Goal: Task Accomplishment & Management: Use online tool/utility

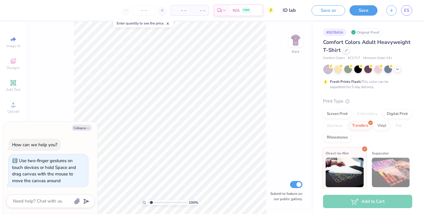
type input "1"
drag, startPoint x: 149, startPoint y: 202, endPoint x: 136, endPoint y: 198, distance: 13.5
click at [147, 199] on input "range" at bounding box center [167, 201] width 40 height 5
click at [295, 42] on img at bounding box center [296, 40] width 24 height 24
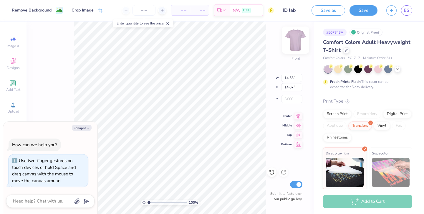
type textarea "x"
type input "14.13"
type input "13.68"
click at [286, 121] on div "100 % Front W 14.13 14.13 " H 13.68 13.68 " Y 3.00 3.00 " Center Middle Top Bot…" at bounding box center [169, 117] width 287 height 192
type textarea "x"
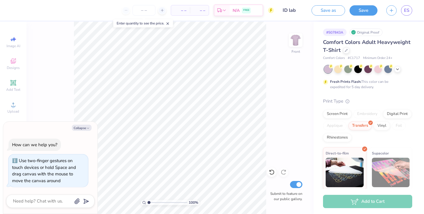
drag, startPoint x: 148, startPoint y: 201, endPoint x: 133, endPoint y: 201, distance: 14.7
click at [147, 201] on input "range" at bounding box center [167, 201] width 40 height 5
type input "1"
drag, startPoint x: 149, startPoint y: 201, endPoint x: 99, endPoint y: 212, distance: 51.5
click at [147, 205] on input "range" at bounding box center [167, 201] width 40 height 5
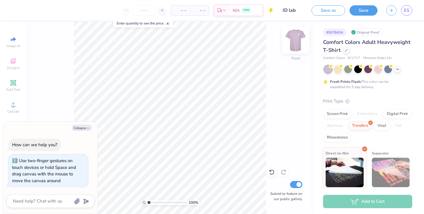
click at [296, 41] on img at bounding box center [296, 40] width 24 height 24
click at [396, 69] on icon at bounding box center [397, 68] width 5 height 5
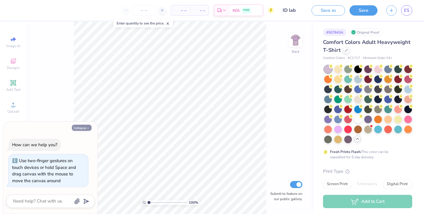
click at [84, 126] on button "Collapse" at bounding box center [82, 127] width 20 height 6
type textarea "x"
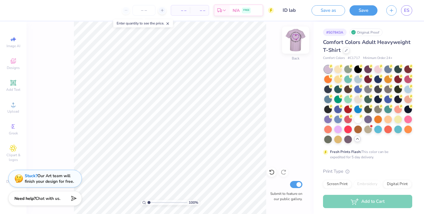
click at [294, 41] on img at bounding box center [296, 40] width 24 height 24
click at [294, 41] on img at bounding box center [295, 40] width 12 height 12
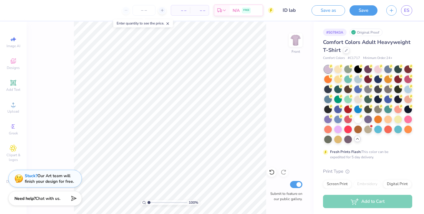
click at [294, 41] on img at bounding box center [295, 40] width 12 height 12
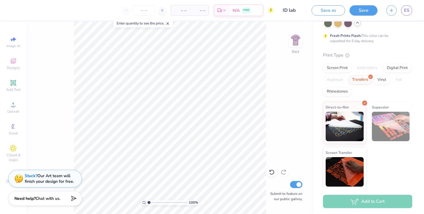
scroll to position [116, 0]
click at [37, 132] on div "100 % Back Submit to feature on our public gallery." at bounding box center [169, 117] width 287 height 192
click at [168, 24] on icon at bounding box center [168, 23] width 4 height 4
click at [291, 10] on input "ID lab" at bounding box center [292, 10] width 29 height 12
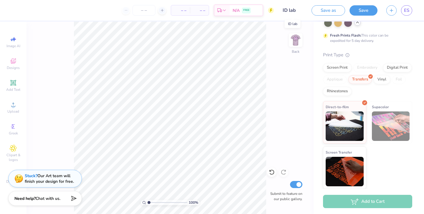
click at [291, 10] on input "ID lab" at bounding box center [292, 10] width 29 height 12
click at [363, 9] on button "Save" at bounding box center [363, 9] width 28 height 10
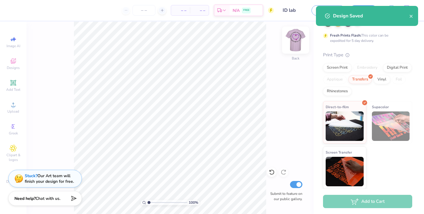
click at [296, 41] on img at bounding box center [296, 40] width 24 height 24
click at [296, 41] on img at bounding box center [295, 40] width 12 height 12
select select "Member apparel for registered Student Organization / Department / School"
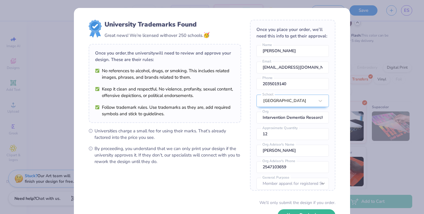
click at [296, 41] on div "Once you place your order, we’ll need this info to get their approval: [PERSON_…" at bounding box center [292, 105] width 85 height 171
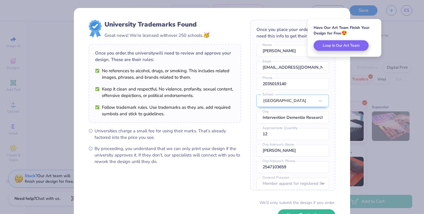
click at [357, 9] on div "University Trademarks Found Great news! We’re licensed with over 250 schools. 🥳…" at bounding box center [212, 107] width 424 height 214
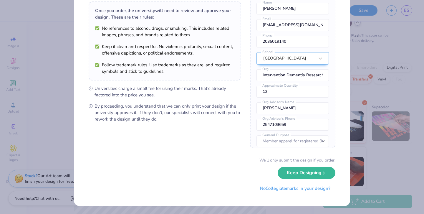
scroll to position [0, 0]
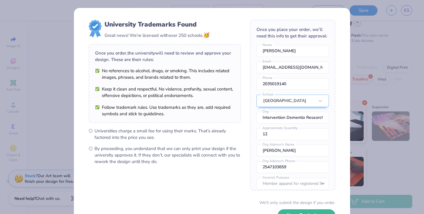
click at [1, 94] on div "University Trademarks Found Great news! We’re licensed with over 250 schools. 🥳…" at bounding box center [212, 107] width 424 height 214
click at [327, 27] on div "Once you place your order, we’ll need this info to get their approval:" at bounding box center [292, 32] width 72 height 13
click at [290, 211] on button "Keep Designing" at bounding box center [306, 213] width 58 height 12
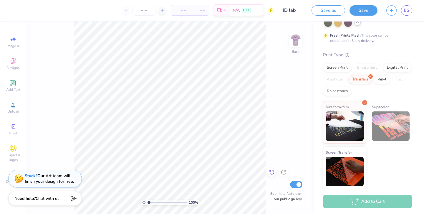
click at [271, 173] on icon at bounding box center [272, 172] width 6 height 6
click at [281, 172] on icon at bounding box center [283, 172] width 6 height 6
click at [266, 171] on div "100 % Back Submit to feature on our public gallery." at bounding box center [169, 117] width 287 height 192
click at [295, 42] on img at bounding box center [296, 40] width 24 height 24
click at [293, 45] on img at bounding box center [296, 40] width 24 height 24
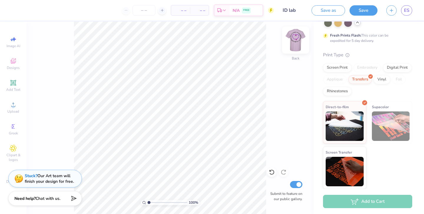
click at [298, 42] on img at bounding box center [296, 40] width 24 height 24
click at [298, 42] on img at bounding box center [295, 40] width 12 height 12
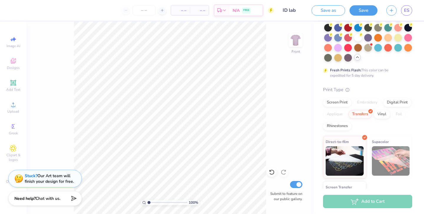
scroll to position [80, 0]
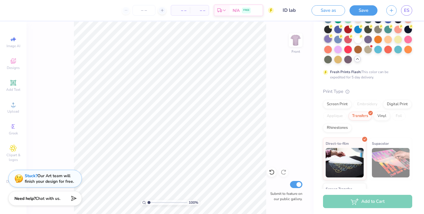
click at [330, 41] on div at bounding box center [328, 39] width 8 height 8
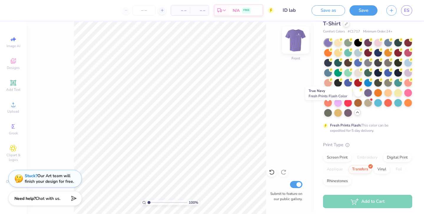
scroll to position [3, 0]
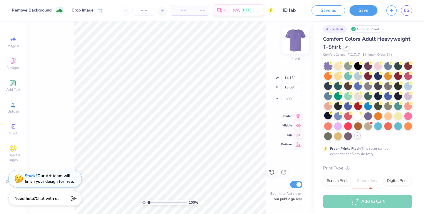
type input "13.73"
type input "13.30"
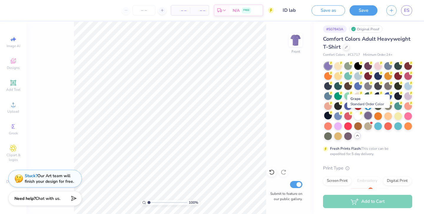
scroll to position [0, 0]
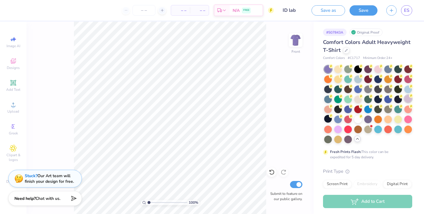
click at [407, 97] on div at bounding box center [408, 99] width 8 height 8
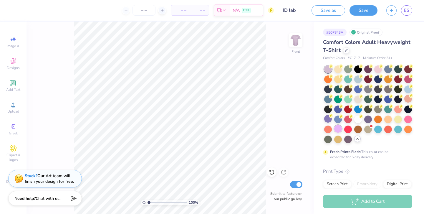
click at [339, 126] on div at bounding box center [338, 129] width 8 height 8
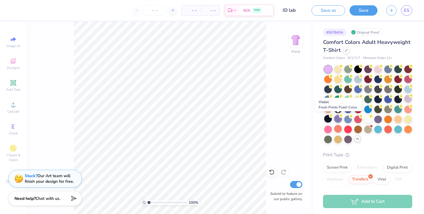
click at [337, 119] on div at bounding box center [338, 119] width 8 height 8
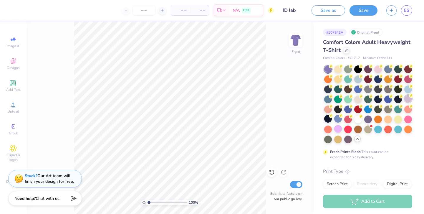
click at [407, 99] on div at bounding box center [408, 99] width 8 height 8
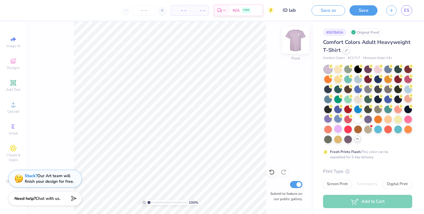
click at [290, 43] on img at bounding box center [296, 40] width 24 height 24
click at [297, 40] on img at bounding box center [296, 40] width 24 height 24
click at [296, 45] on img at bounding box center [296, 40] width 24 height 24
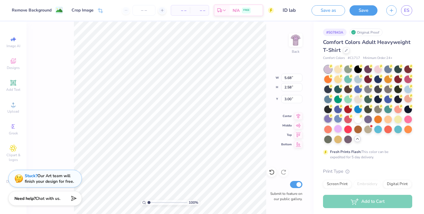
click at [328, 116] on div at bounding box center [328, 119] width 8 height 8
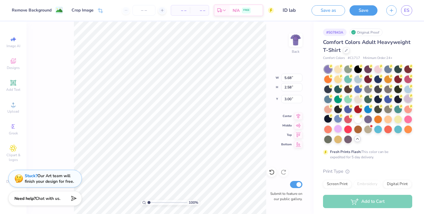
click at [409, 99] on div at bounding box center [408, 99] width 8 height 8
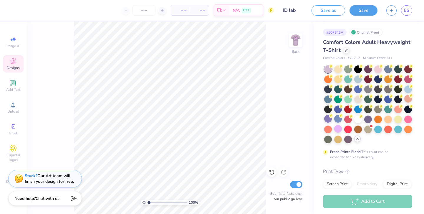
click at [20, 71] on div "Designs" at bounding box center [13, 63] width 21 height 17
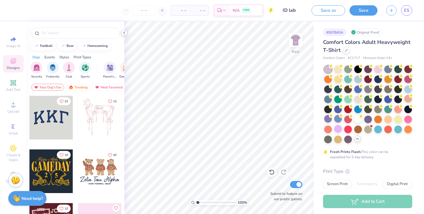
click at [126, 33] on icon at bounding box center [124, 32] width 5 height 5
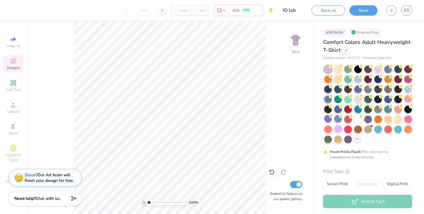
click at [9, 181] on div "Stuck? Our Art team will finish your design for free." at bounding box center [45, 178] width 74 height 18
click at [7, 181] on span "Decorate" at bounding box center [13, 181] width 14 height 5
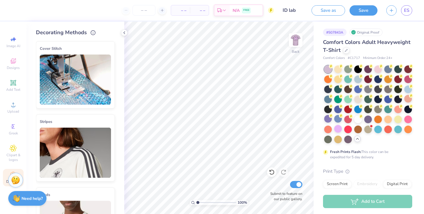
click at [7, 179] on span "Decorate" at bounding box center [13, 181] width 14 height 5
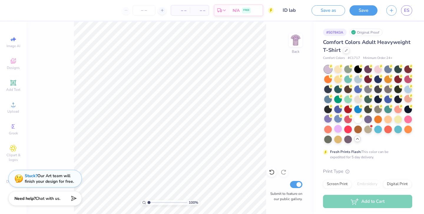
click at [224, 97] on div "– – Per Item – – Total Est. Delivery N/A FREE Design Title ID lab Save as Save …" at bounding box center [212, 107] width 424 height 214
click at [345, 185] on div "Screen Print" at bounding box center [337, 183] width 29 height 9
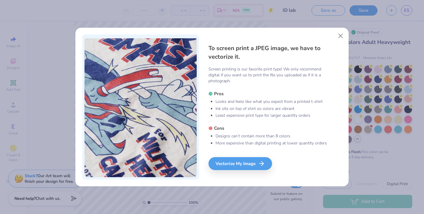
click at [334, 39] on div "To screen print a JPEG image, we have to vectorize it. Screen printing is our f…" at bounding box center [275, 106] width 134 height 145
click at [338, 38] on button "Close" at bounding box center [340, 35] width 11 height 11
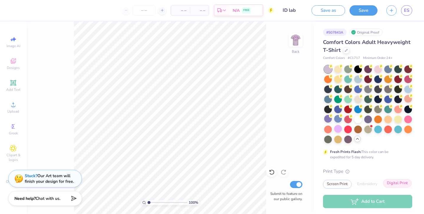
click at [392, 185] on div "Digital Print" at bounding box center [397, 183] width 29 height 9
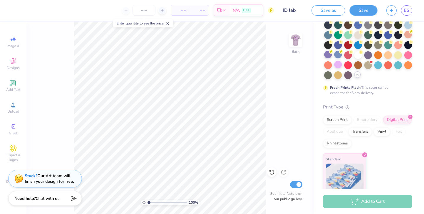
scroll to position [71, 0]
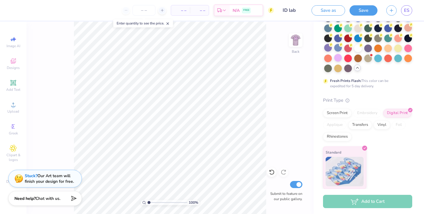
click at [167, 22] on icon at bounding box center [168, 23] width 4 height 4
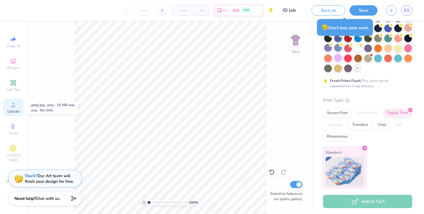
click at [13, 104] on icon at bounding box center [13, 104] width 7 height 7
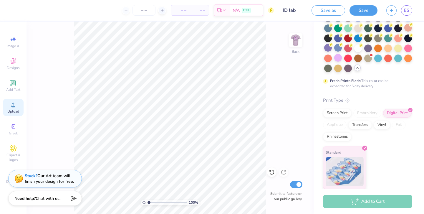
click at [14, 110] on span "Upload" at bounding box center [13, 111] width 12 height 5
click at [9, 107] on div "Upload" at bounding box center [13, 107] width 21 height 17
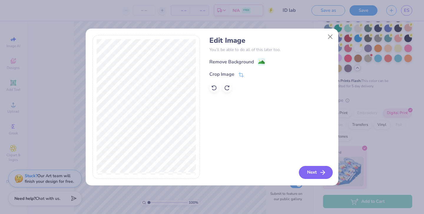
click at [311, 170] on button "Next" at bounding box center [316, 172] width 34 height 13
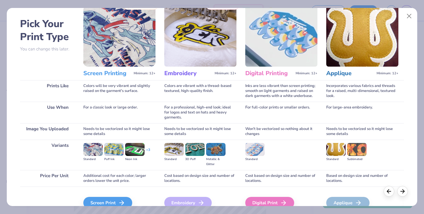
scroll to position [50, 0]
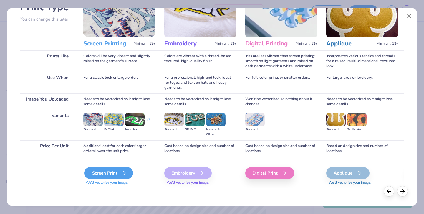
click at [115, 173] on div "Screen Print" at bounding box center [108, 173] width 49 height 12
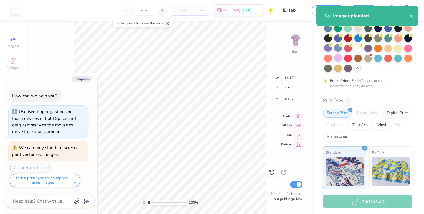
type textarea "x"
select select "Member apparel for registered Student Organization / Department / School"
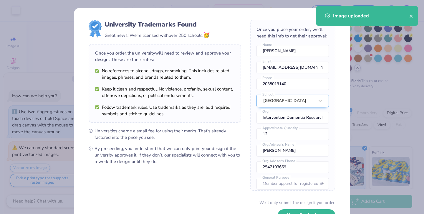
drag, startPoint x: 213, startPoint y: 113, endPoint x: 199, endPoint y: 121, distance: 15.8
click at [199, 121] on div "Once you order, the university will need to review and approve your design. The…" at bounding box center [165, 83] width 152 height 79
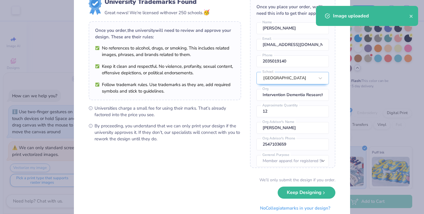
scroll to position [31, 0]
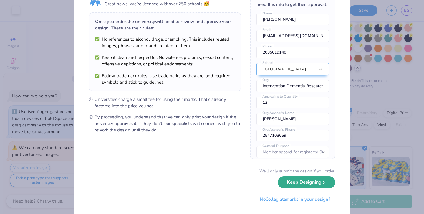
click at [296, 184] on button "Keep Designing" at bounding box center [306, 182] width 58 height 12
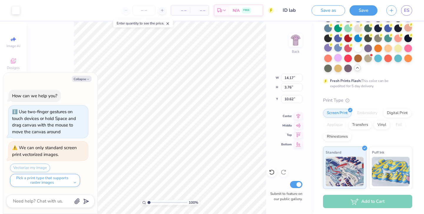
scroll to position [0, 0]
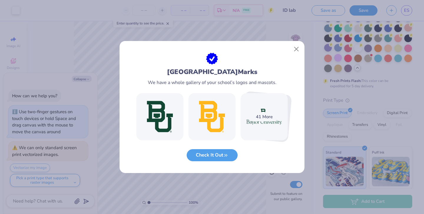
click at [209, 161] on div "[GEOGRAPHIC_DATA] Marks We have a whole gallery of your school’s logos and masc…" at bounding box center [211, 113] width 185 height 120
click at [209, 154] on button "Check It Out" at bounding box center [211, 153] width 51 height 12
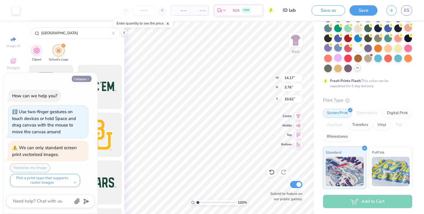
click at [83, 77] on button "Collapse" at bounding box center [82, 79] width 20 height 6
type textarea "x"
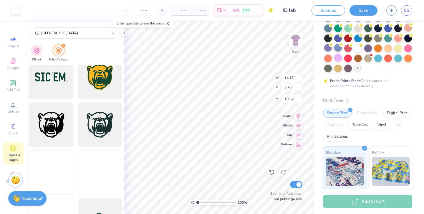
scroll to position [899, 0]
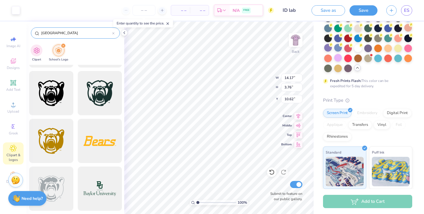
click at [115, 34] on div "[GEOGRAPHIC_DATA]" at bounding box center [75, 32] width 89 height 11
type input "6.52"
type input "1.73"
type input "4.03"
type input "6.78"
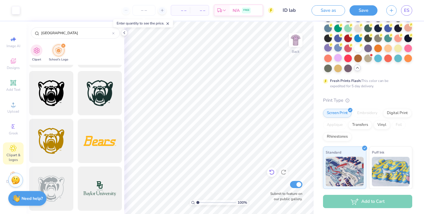
click at [273, 174] on icon at bounding box center [272, 172] width 6 height 6
click at [269, 171] on icon at bounding box center [272, 172] width 6 height 6
type input "6.78"
click at [269, 171] on icon at bounding box center [272, 172] width 6 height 6
type input "3.00"
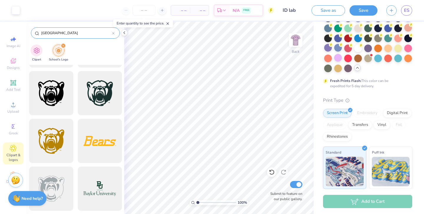
click at [113, 32] on icon at bounding box center [113, 33] width 2 height 2
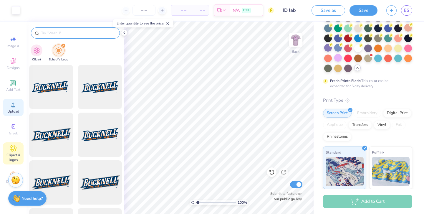
click at [14, 107] on icon at bounding box center [13, 104] width 7 height 7
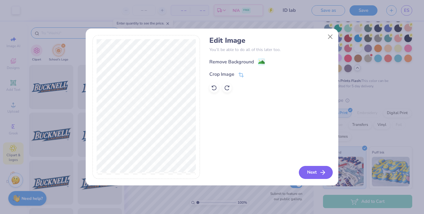
click at [316, 169] on button "Next" at bounding box center [316, 172] width 34 height 13
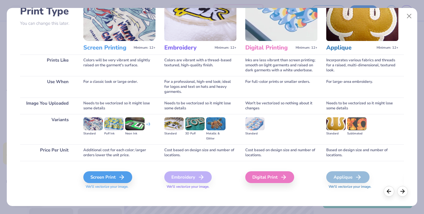
scroll to position [50, 0]
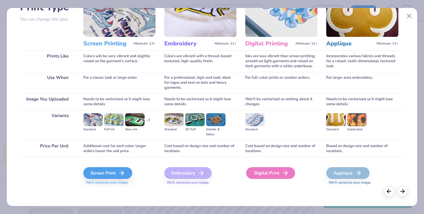
click at [269, 175] on div "Digital Print" at bounding box center [270, 173] width 49 height 12
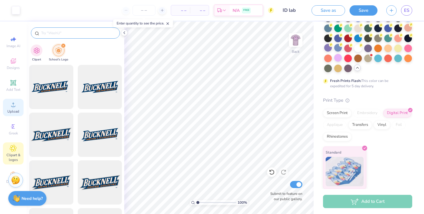
click at [9, 106] on div "Upload" at bounding box center [13, 107] width 21 height 17
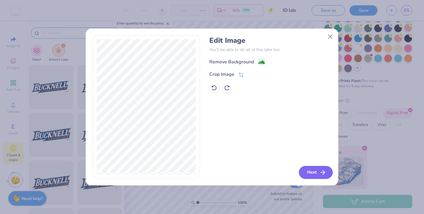
click at [307, 170] on button "Next" at bounding box center [316, 172] width 34 height 13
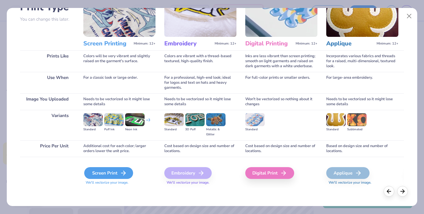
click at [113, 174] on div "Screen Print" at bounding box center [108, 173] width 49 height 12
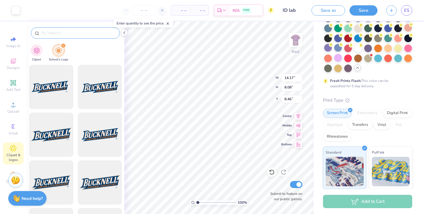
type input "3.00"
type input "5.03"
type input "2.86"
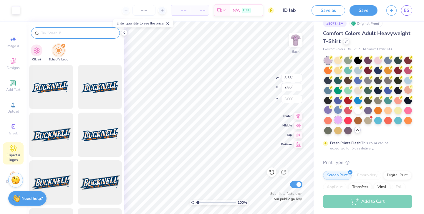
scroll to position [6, 0]
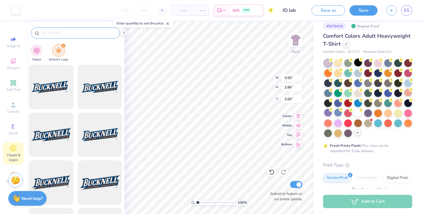
click at [359, 62] on div at bounding box center [358, 63] width 8 height 8
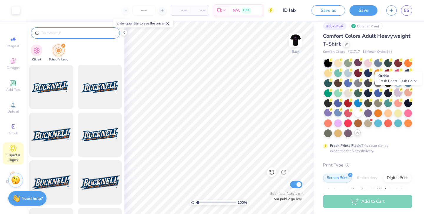
click at [398, 93] on div at bounding box center [398, 93] width 8 height 8
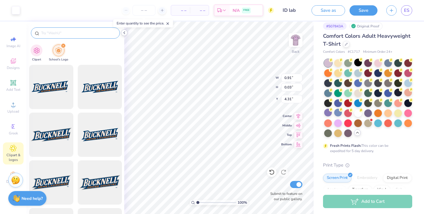
click at [124, 30] on div at bounding box center [124, 32] width 6 height 6
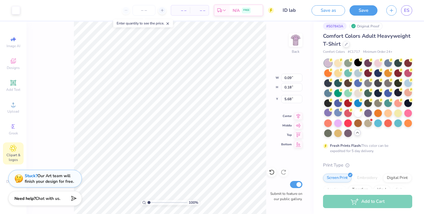
type input "5.70"
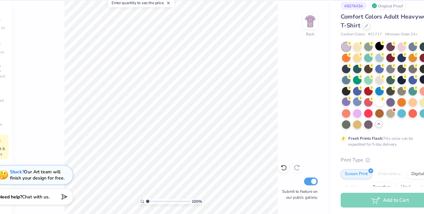
scroll to position [0, 0]
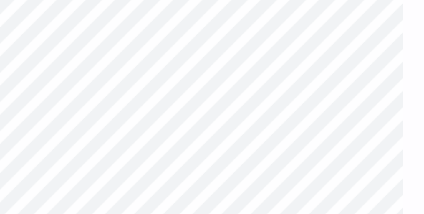
type input "4.78"
type input "0.08"
type input "4.76"
type input "4.78"
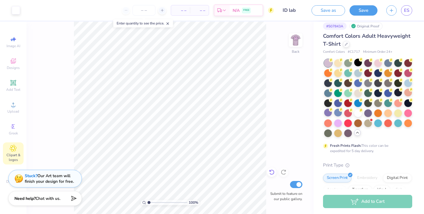
click at [269, 171] on icon at bounding box center [272, 172] width 6 height 6
click at [291, 43] on img at bounding box center [296, 40] width 24 height 24
click at [291, 43] on img at bounding box center [295, 40] width 12 height 12
click at [357, 10] on button "Save" at bounding box center [363, 9] width 28 height 10
